Goal: Task Accomplishment & Management: Manage account settings

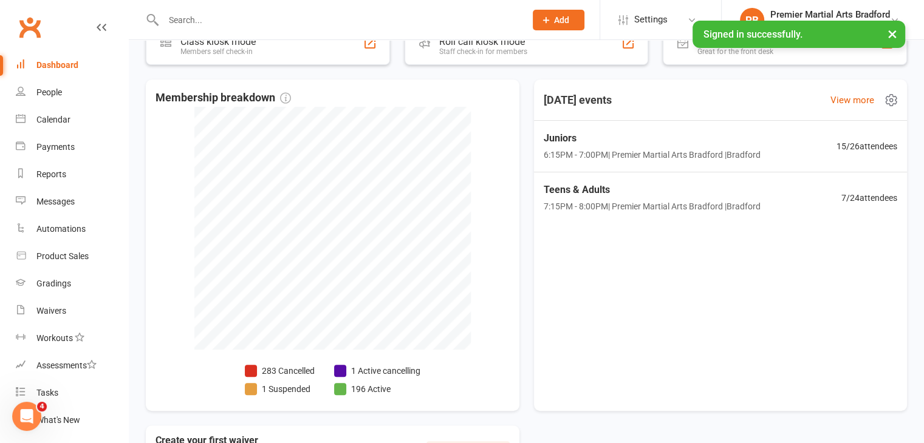
click at [590, 109] on h3 "[DATE] events" at bounding box center [577, 100] width 87 height 22
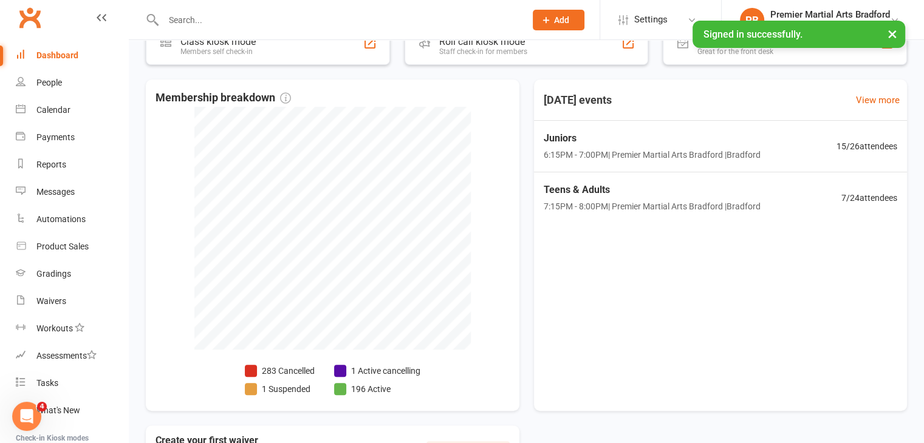
scroll to position [11, 0]
click at [2, 71] on li "People" at bounding box center [64, 81] width 128 height 27
drag, startPoint x: 2, startPoint y: 71, endPoint x: 442, endPoint y: 101, distance: 440.3
click at [442, 101] on ui-view "Prospect Member Non-attending contact Class / event Appointment Grading event T…" at bounding box center [462, 147] width 924 height 774
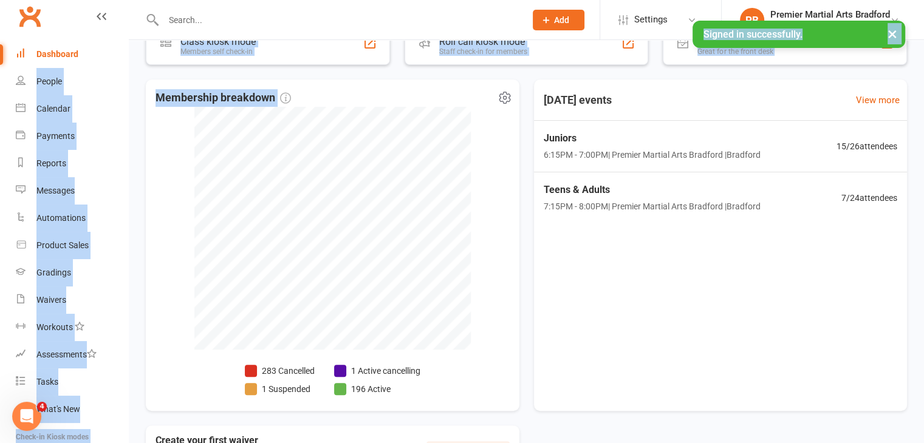
click at [442, 101] on div "Membership breakdown" at bounding box center [333, 98] width 354 height 18
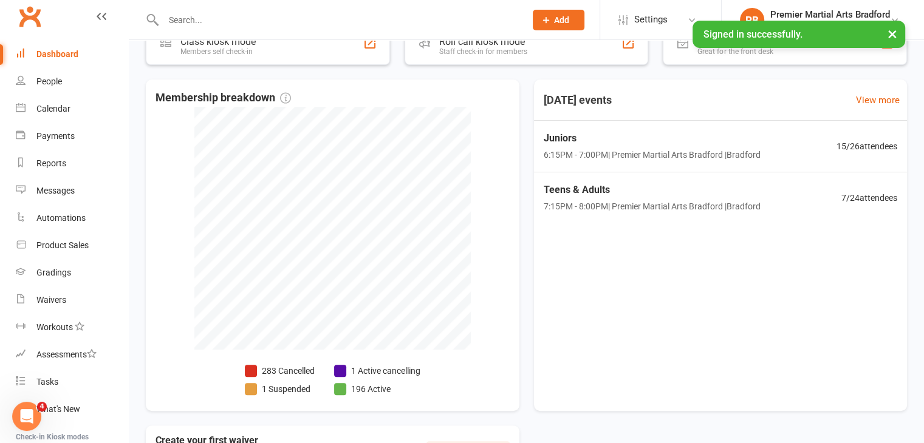
click at [706, 256] on div "[DATE] events View more Juniors 6:15PM - 7:00PM | Premier Martial Arts [GEOGRAP…" at bounding box center [721, 246] width 374 height 332
click at [795, 211] on div "Teens & Adults 7:15PM - 8:00PM | Premier Martial Arts [GEOGRAPHIC_DATA] | [GEOG…" at bounding box center [720, 198] width 386 height 52
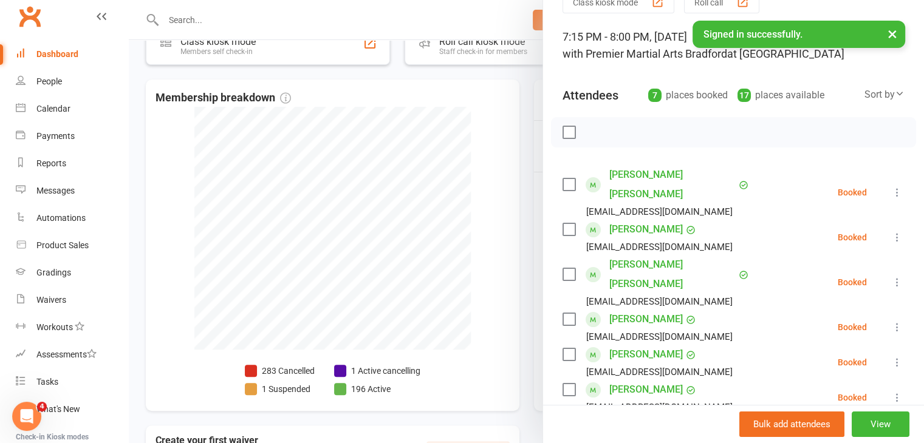
scroll to position [182, 0]
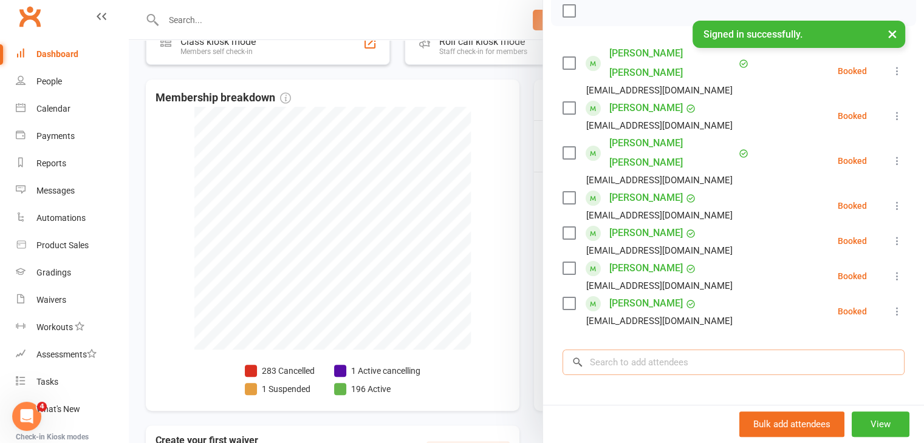
click at [667, 350] on input "search" at bounding box center [734, 363] width 342 height 26
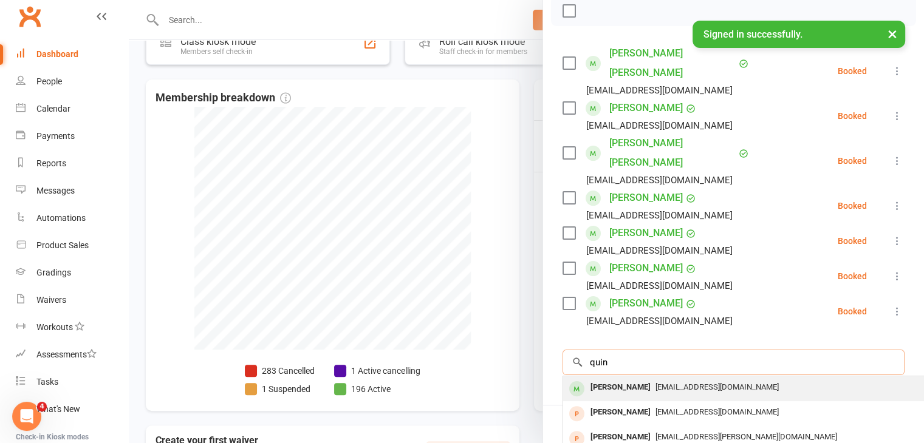
type input "quin"
click at [656, 383] on span "[EMAIL_ADDRESS][DOMAIN_NAME]" at bounding box center [717, 387] width 123 height 9
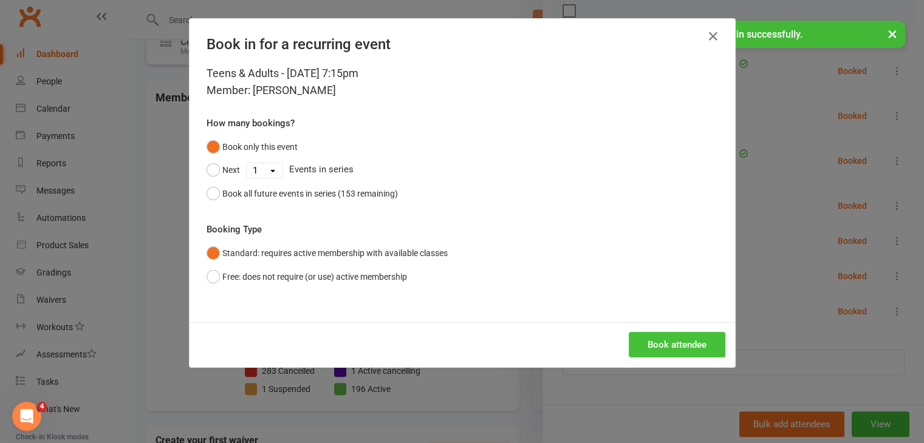
click at [656, 346] on button "Book attendee" at bounding box center [677, 345] width 97 height 26
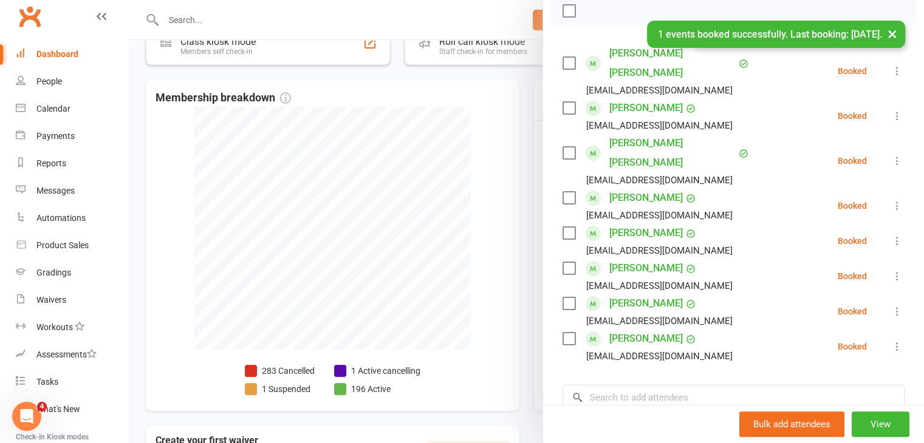
click at [563, 262] on label at bounding box center [569, 268] width 12 height 12
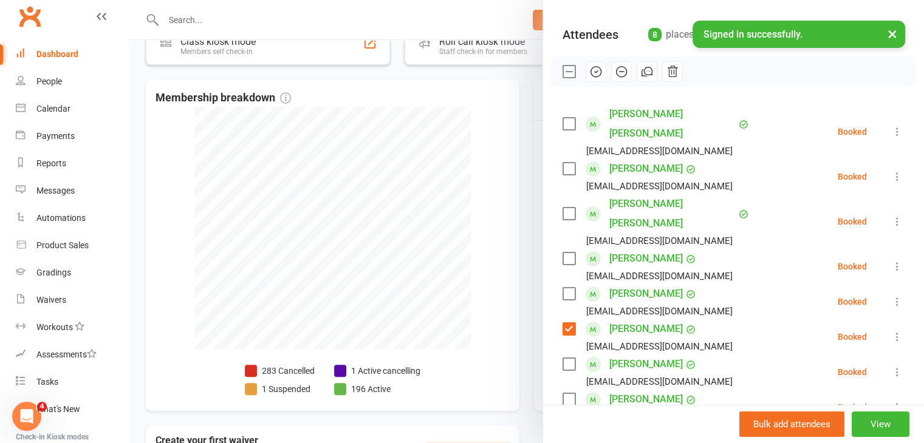
click at [592, 77] on icon "button" at bounding box center [595, 71] width 13 height 13
click at [488, 148] on div at bounding box center [526, 221] width 795 height 443
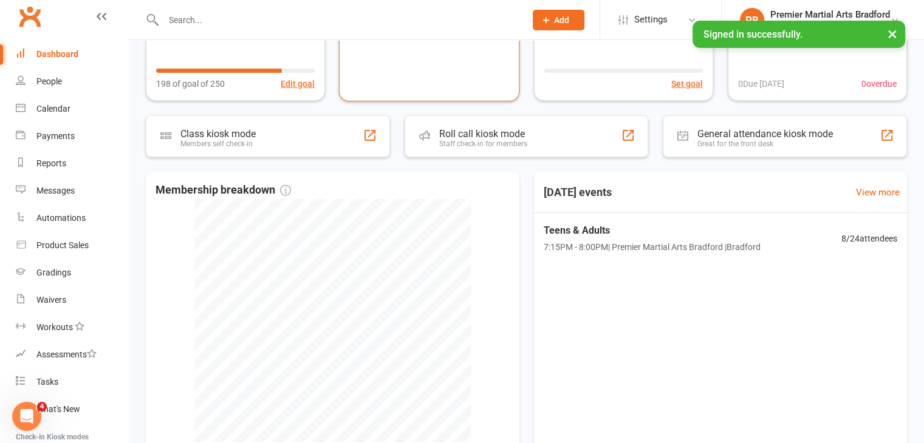
scroll to position [0, 0]
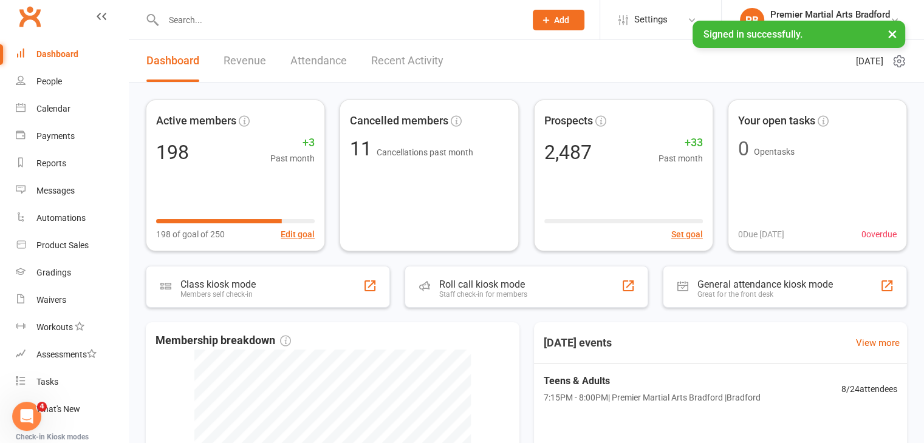
click at [294, 22] on input "text" at bounding box center [338, 20] width 357 height 17
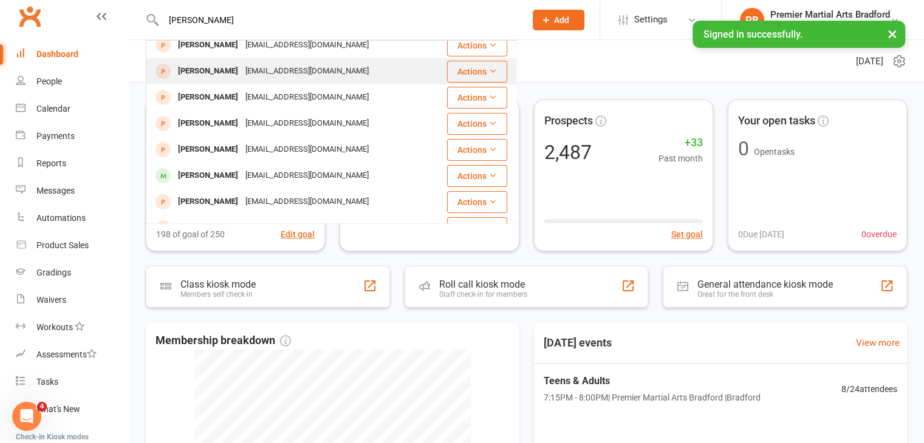
scroll to position [122, 0]
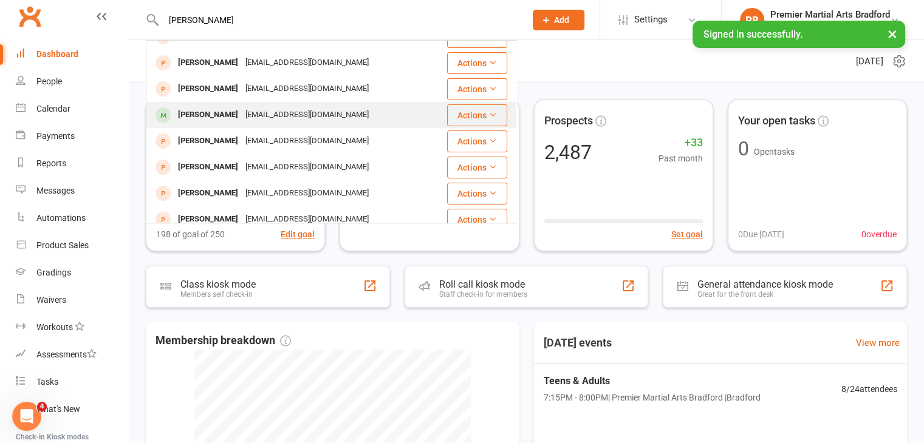
type input "[PERSON_NAME]"
click at [242, 115] on div "[EMAIL_ADDRESS][DOMAIN_NAME]" at bounding box center [307, 115] width 131 height 18
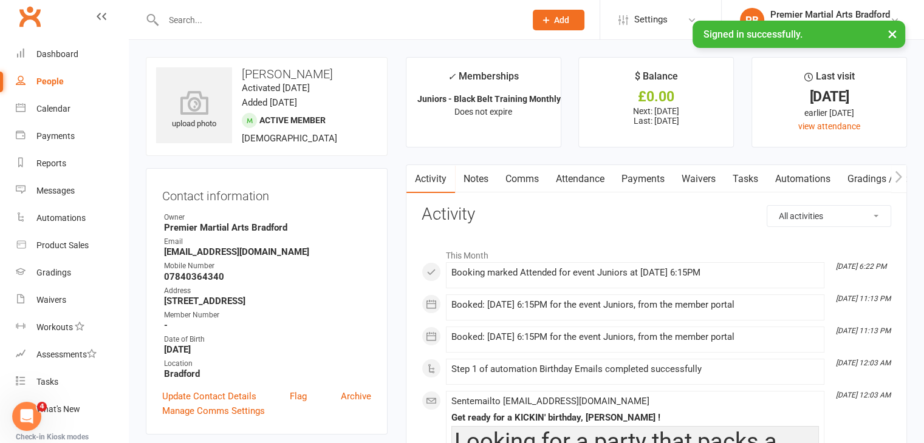
click at [475, 182] on link "Notes" at bounding box center [476, 179] width 42 height 28
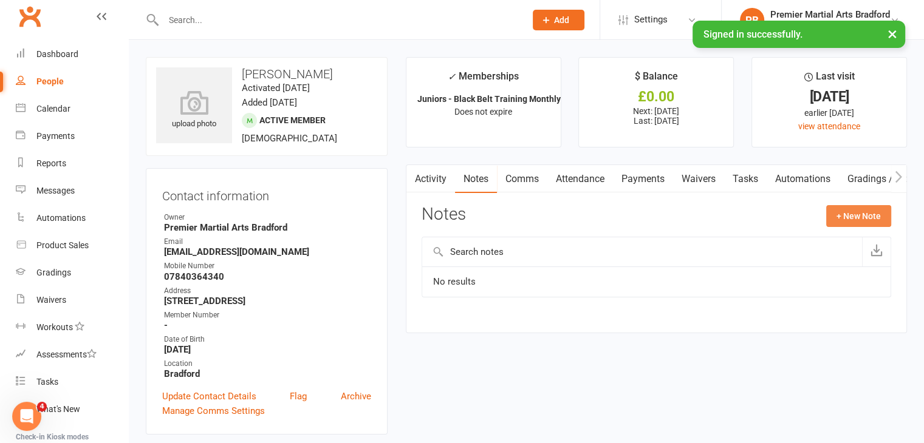
click at [869, 212] on button "+ New Note" at bounding box center [858, 216] width 65 height 22
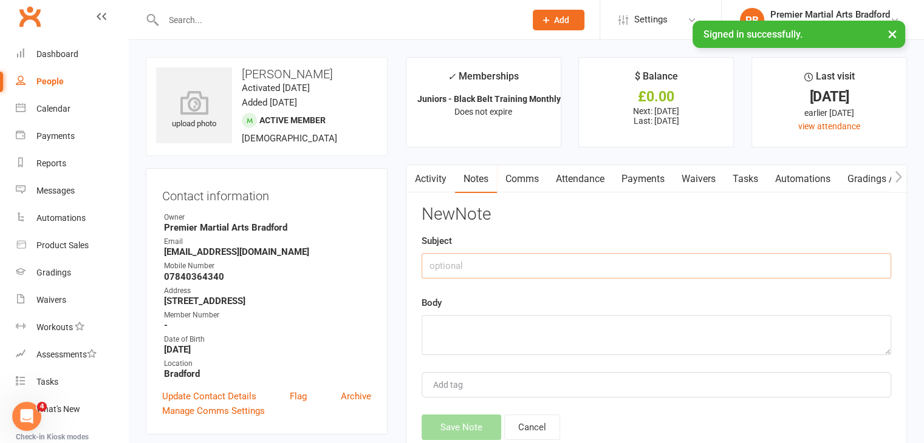
click at [440, 263] on input "text" at bounding box center [657, 266] width 470 height 26
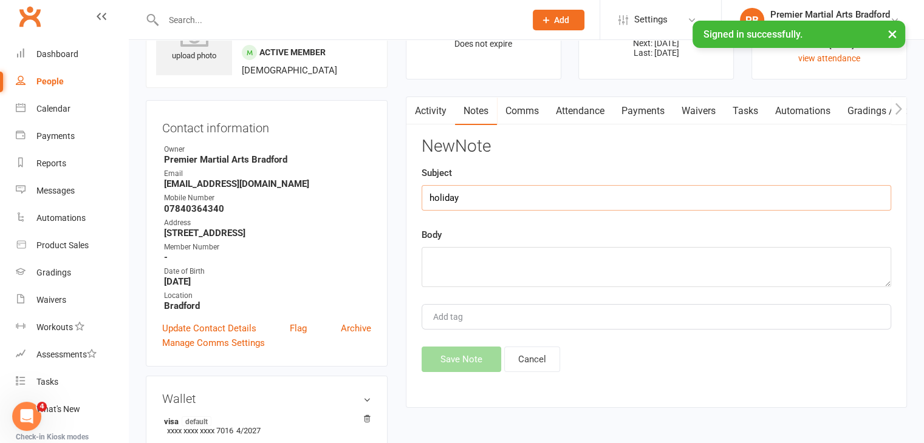
scroll to position [122, 0]
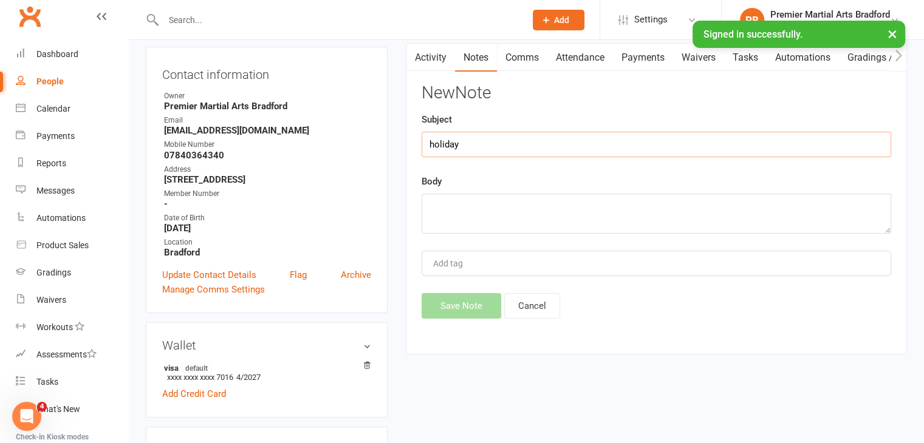
type input "holiday"
click at [495, 210] on textarea at bounding box center [657, 214] width 470 height 40
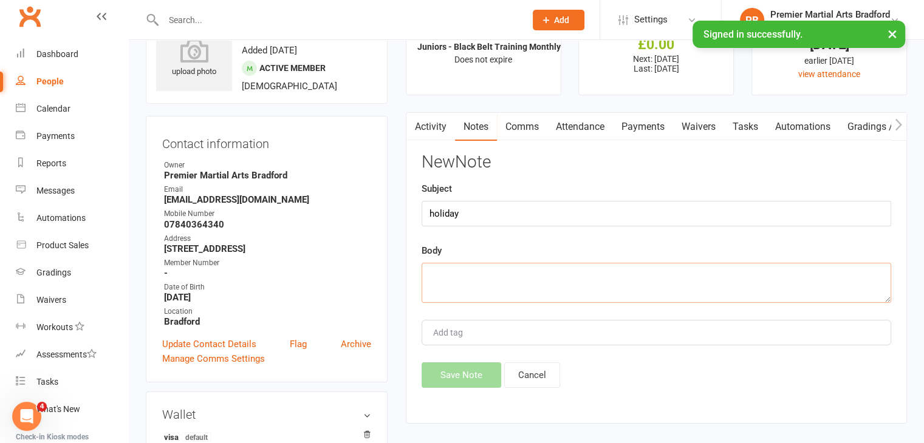
scroll to position [0, 0]
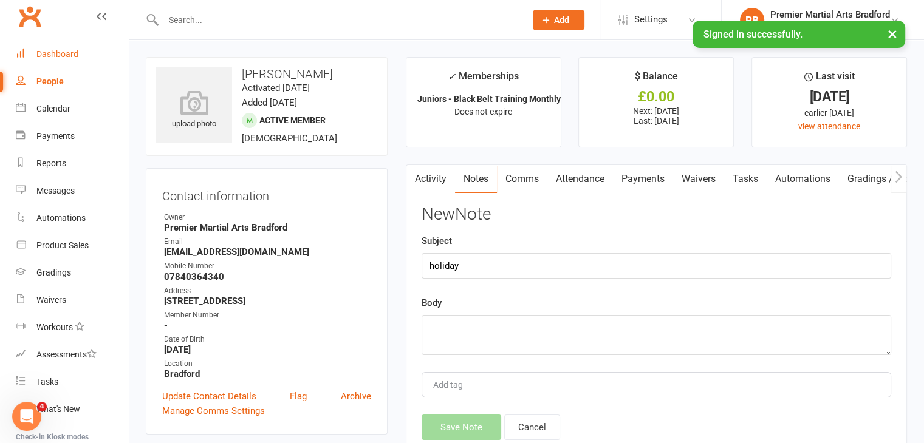
click at [72, 52] on div "Dashboard" at bounding box center [57, 54] width 42 height 10
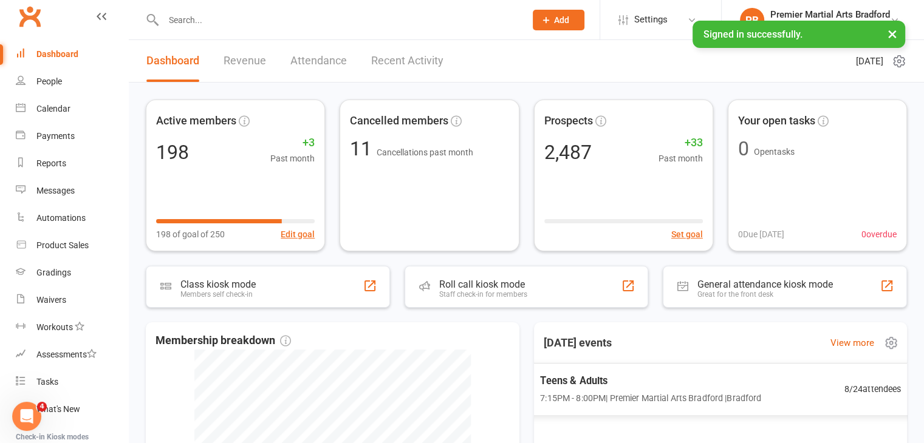
click at [678, 400] on span "7:15PM - 8:00PM | Premier Martial Arts [GEOGRAPHIC_DATA] | [GEOGRAPHIC_DATA]" at bounding box center [650, 398] width 221 height 14
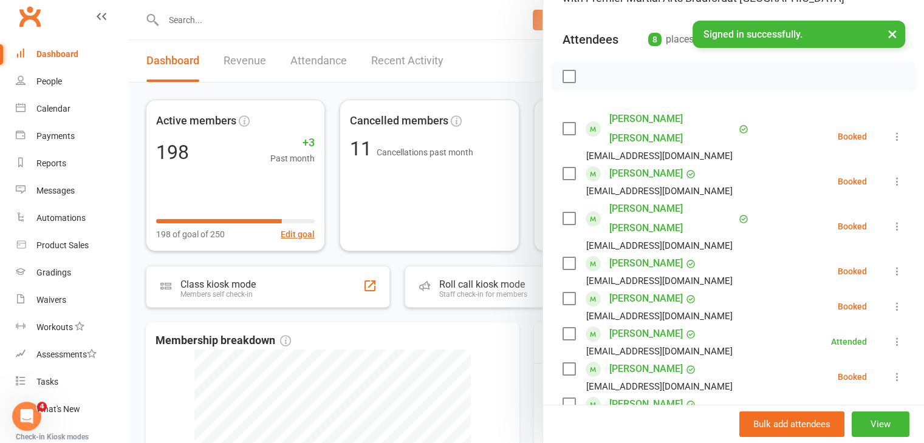
scroll to position [122, 0]
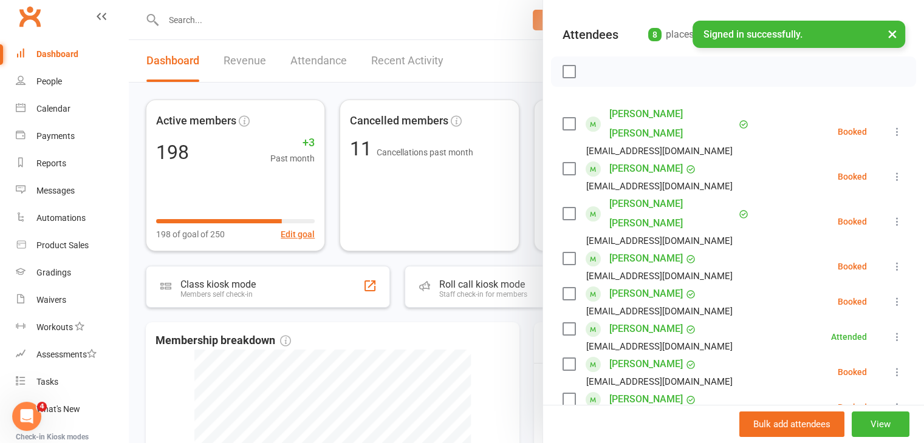
click at [564, 253] on label at bounding box center [569, 259] width 12 height 12
click at [589, 71] on icon "button" at bounding box center [595, 71] width 13 height 13
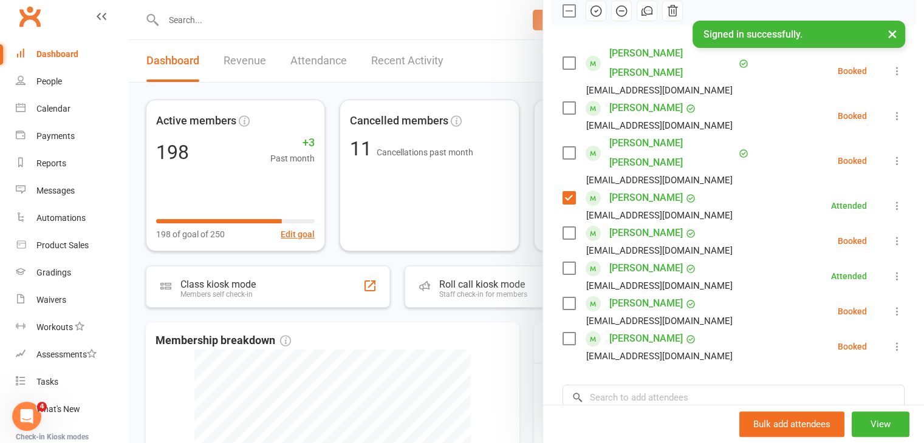
click at [563, 298] on label at bounding box center [569, 304] width 12 height 12
click at [591, 18] on button "button" at bounding box center [596, 11] width 21 height 21
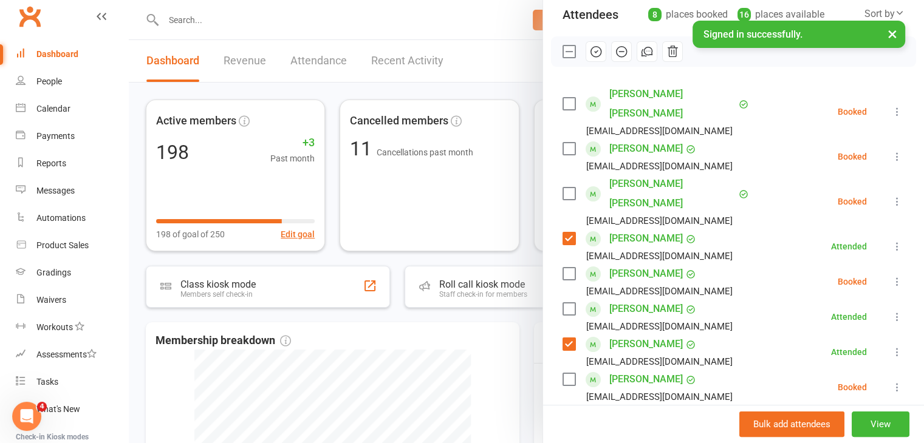
scroll to position [122, 0]
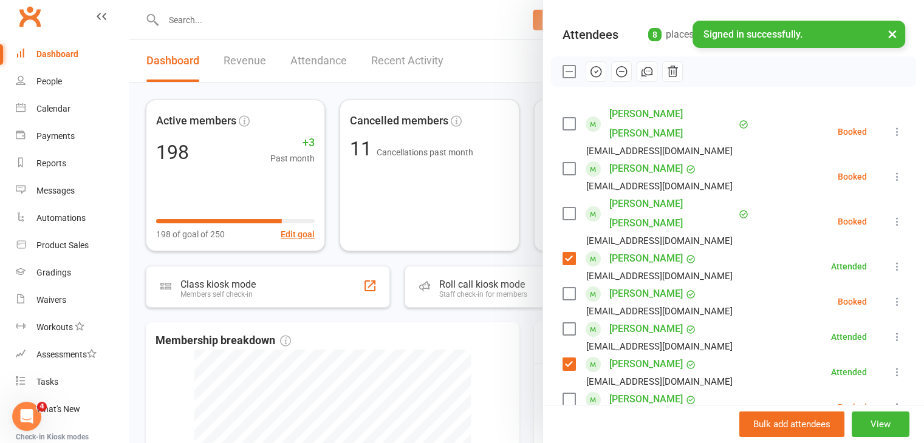
click at [564, 118] on label at bounding box center [569, 124] width 12 height 12
click at [591, 75] on icon "button" at bounding box center [595, 71] width 13 height 13
